Goal: Task Accomplishment & Management: Manage account settings

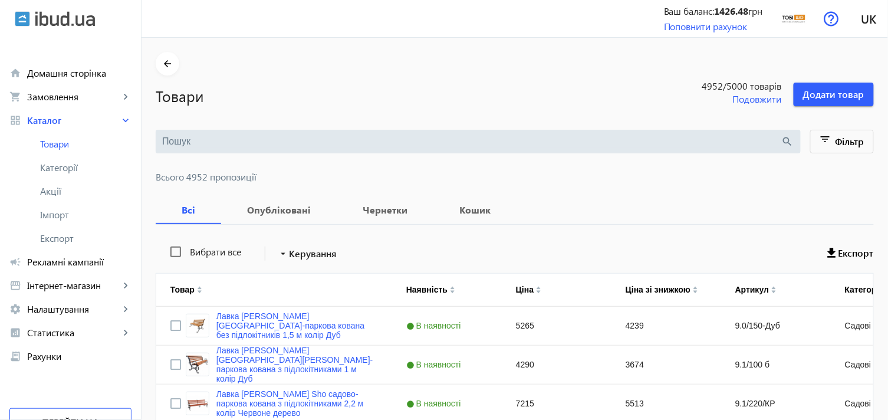
click at [212, 142] on input "search" at bounding box center [471, 141] width 619 height 13
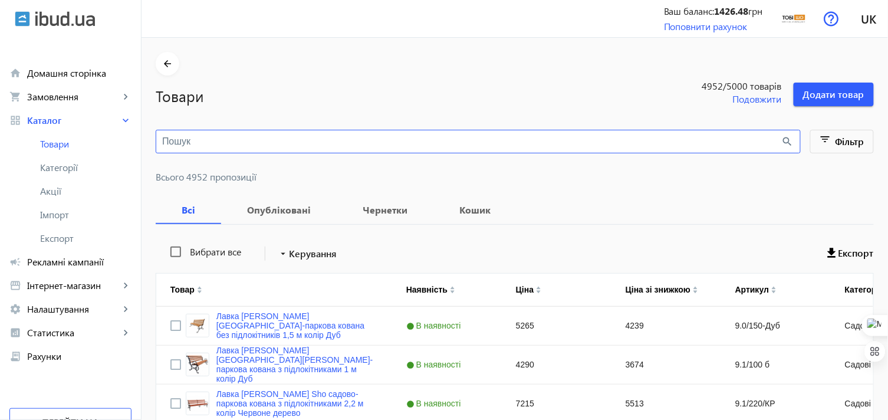
paste input "Кресло-диван мягкое раскладное Tobi Sho Дрим велюр Mars Терракотовый/05, 1140х8…"
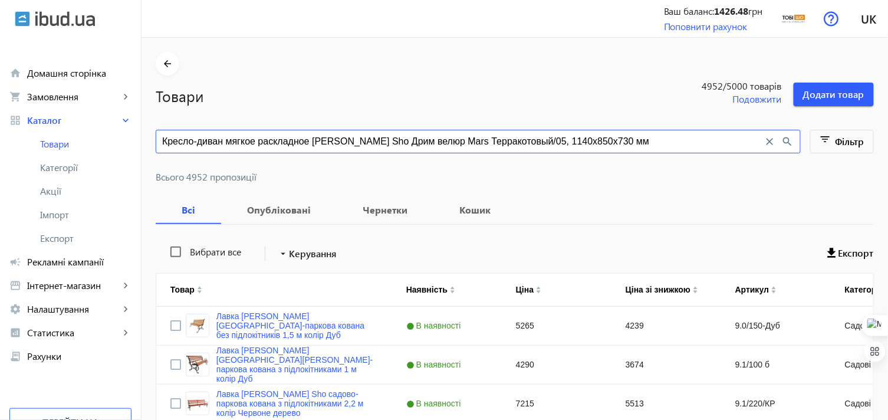
type input "Кресло-диван мягкое раскладное Tobi Sho Дрим велюр Mars Терракотовый/05, 1140х8…"
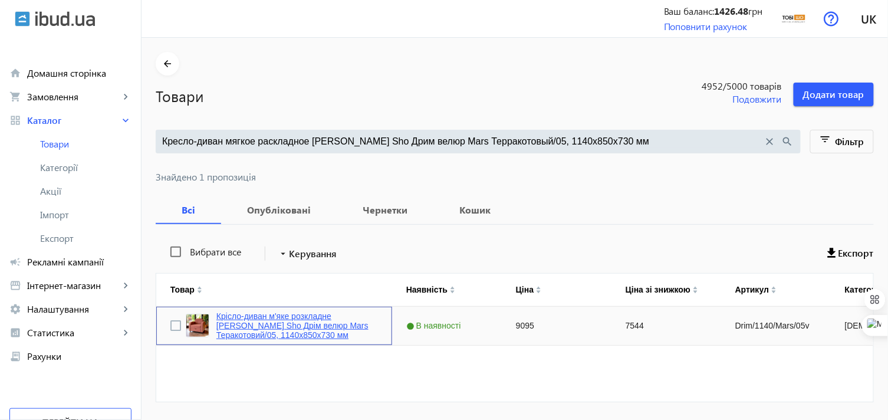
click at [289, 316] on link "Крісло-диван м'яке розкладне Tobi Sho Дрім велюр Mars Теракотовий/05, 1140х850х…" at bounding box center [297, 325] width 162 height 28
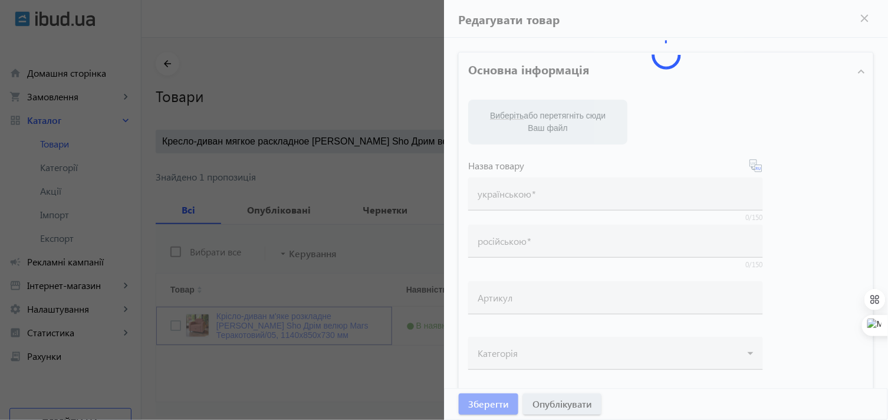
type input "Крісло-диван м'яке розкладне Tobi Sho Дрім велюр Mars Теракотовий/05, 1140х850х…"
type input "Кресло-диван мягкое раскладное Tobi Sho Дрим велюр Mars Терракотовый/05, 1140х8…"
type input "Drim/1140/Mars/05v"
type input "9095"
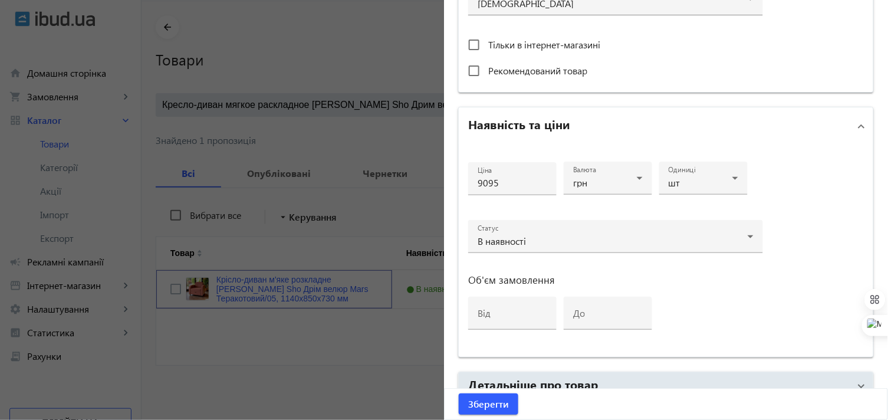
scroll to position [563, 0]
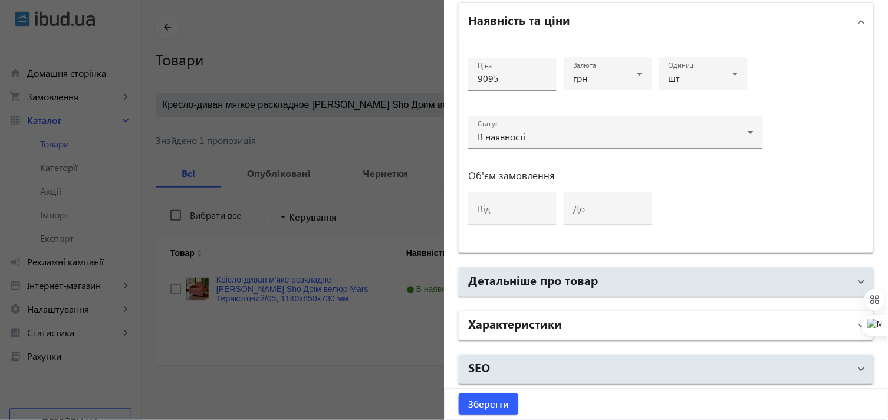
click at [545, 324] on h2 "Характеристики" at bounding box center [515, 323] width 94 height 17
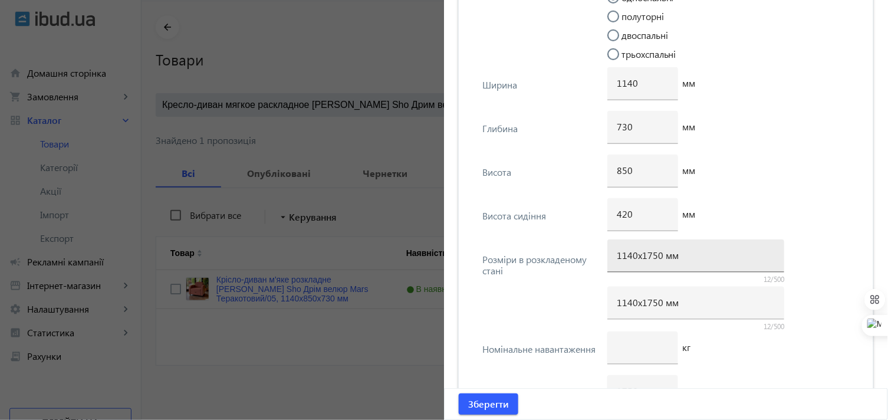
scroll to position [2987, 0]
